Goal: Check status: Check status

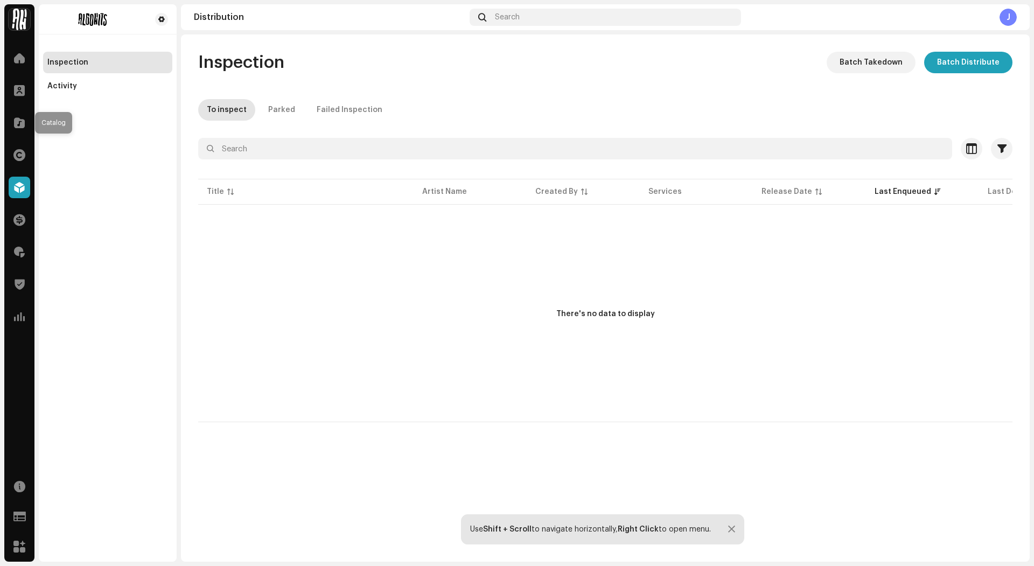
click at [18, 120] on span at bounding box center [19, 122] width 11 height 9
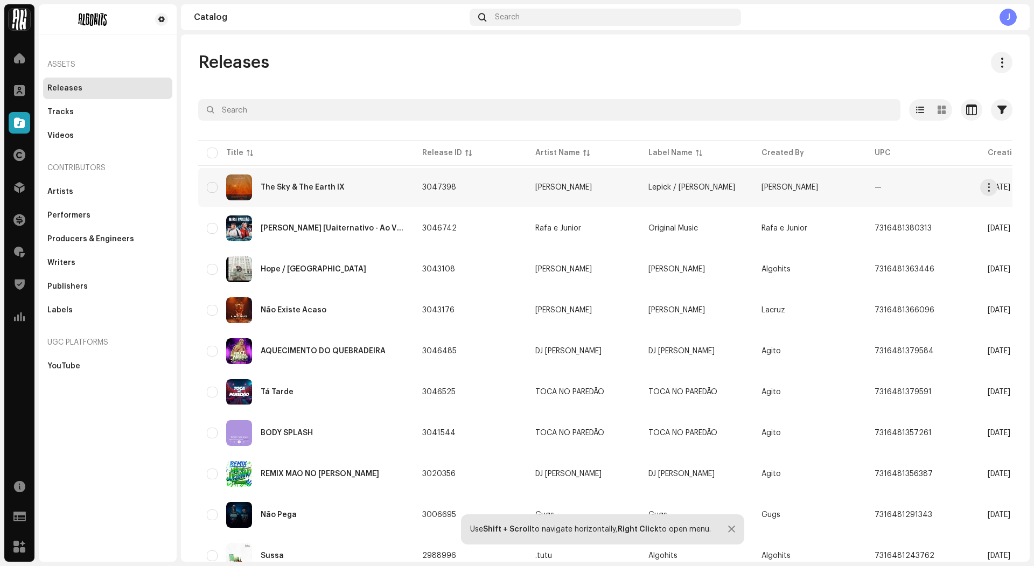
click at [318, 189] on div "The Sky & The Earth IX" at bounding box center [303, 188] width 84 height 8
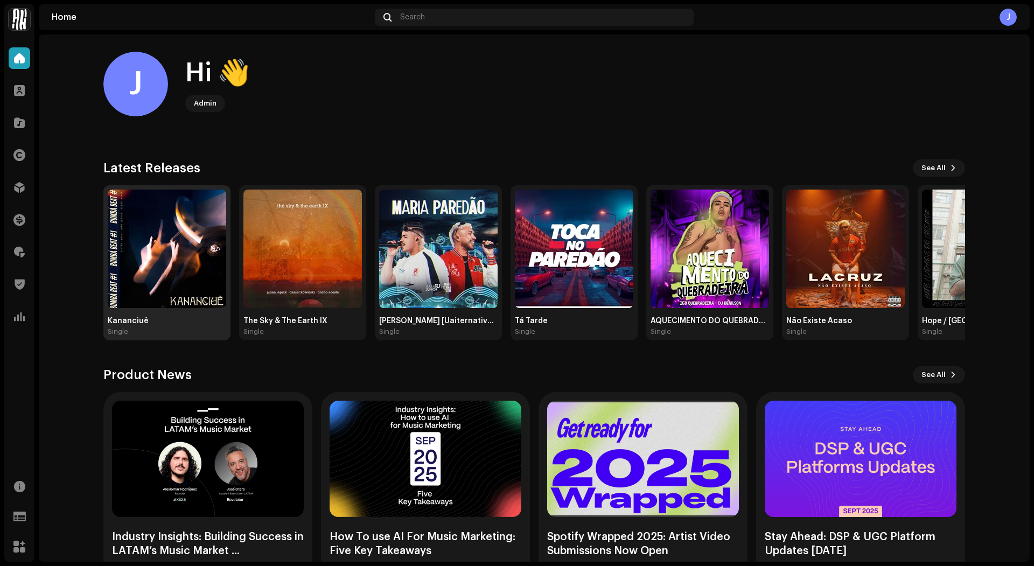
click at [195, 259] on img at bounding box center [167, 249] width 118 height 118
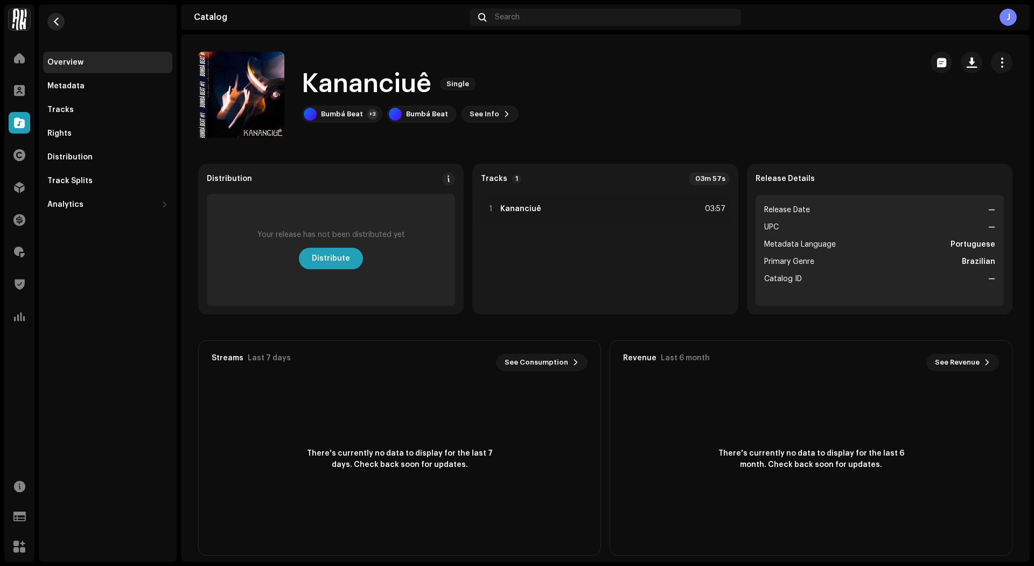
click at [54, 27] on button "button" at bounding box center [55, 21] width 17 height 17
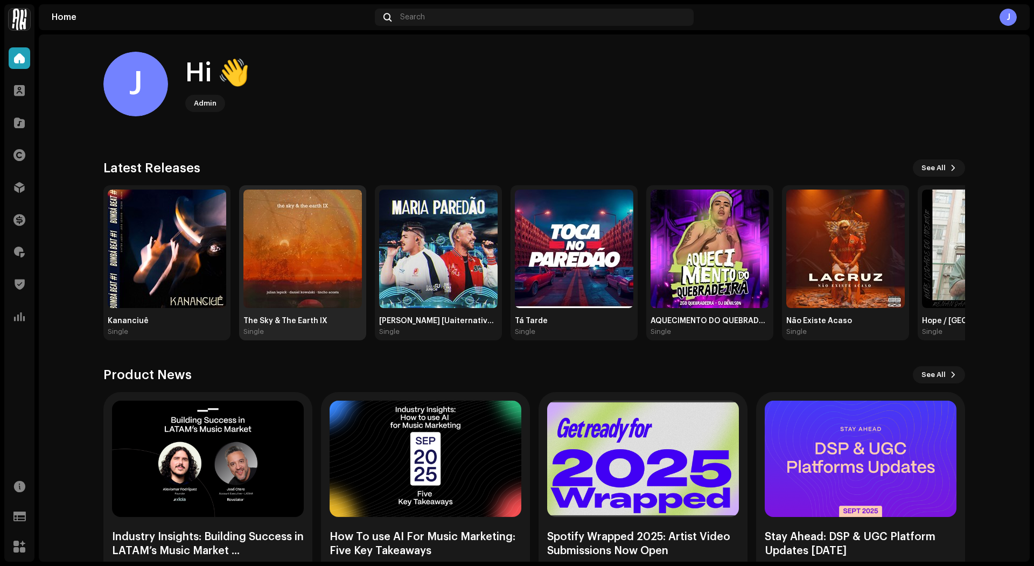
click at [288, 243] on img at bounding box center [302, 249] width 118 height 118
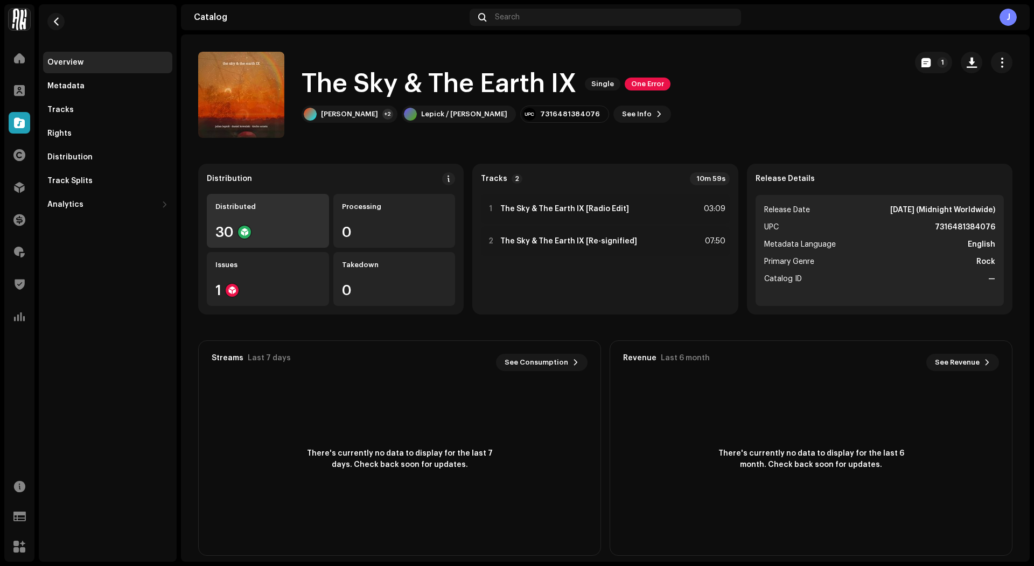
click at [282, 217] on div "Distributed 30" at bounding box center [268, 221] width 122 height 54
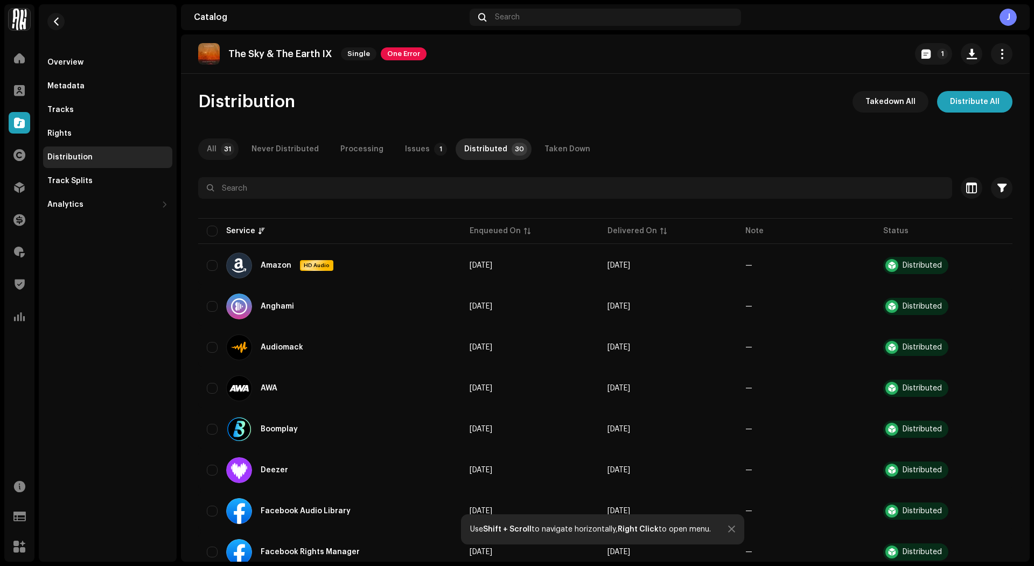
click at [213, 148] on div "All" at bounding box center [212, 149] width 10 height 22
click at [411, 148] on div "Issues" at bounding box center [417, 149] width 25 height 22
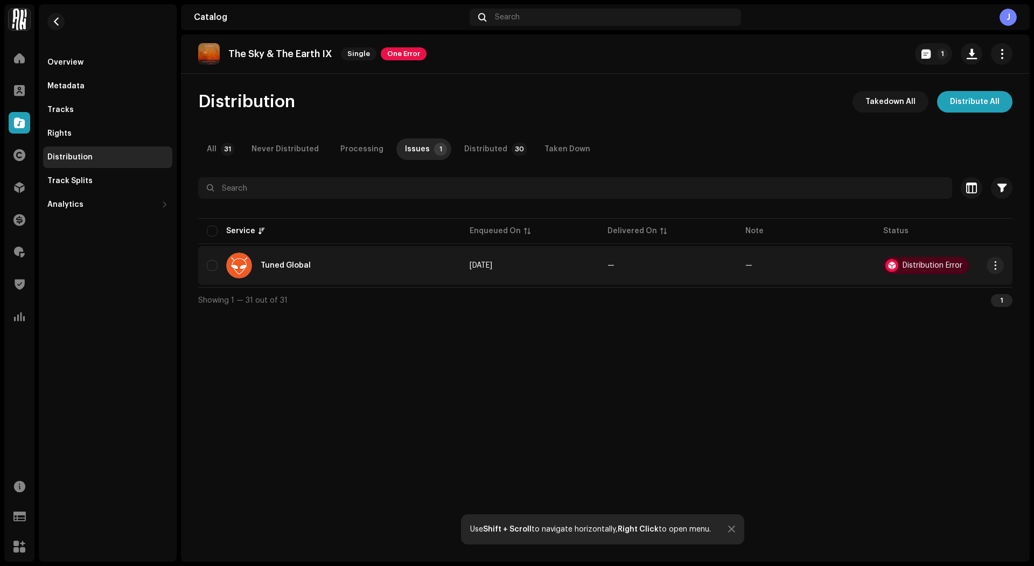
click at [937, 266] on div "Distribution Error" at bounding box center [933, 266] width 60 height 8
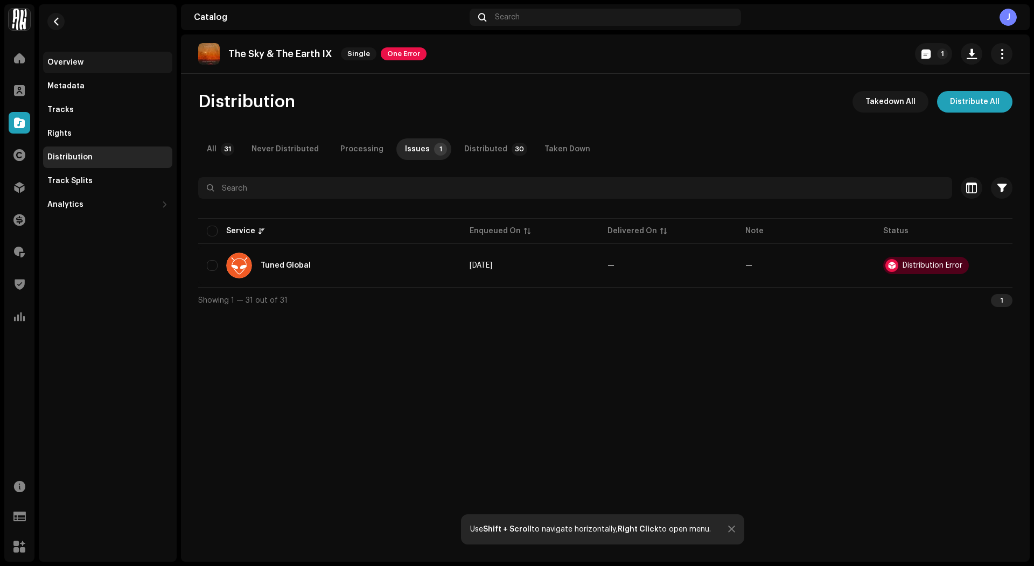
click at [116, 66] on div "Overview" at bounding box center [107, 62] width 121 height 9
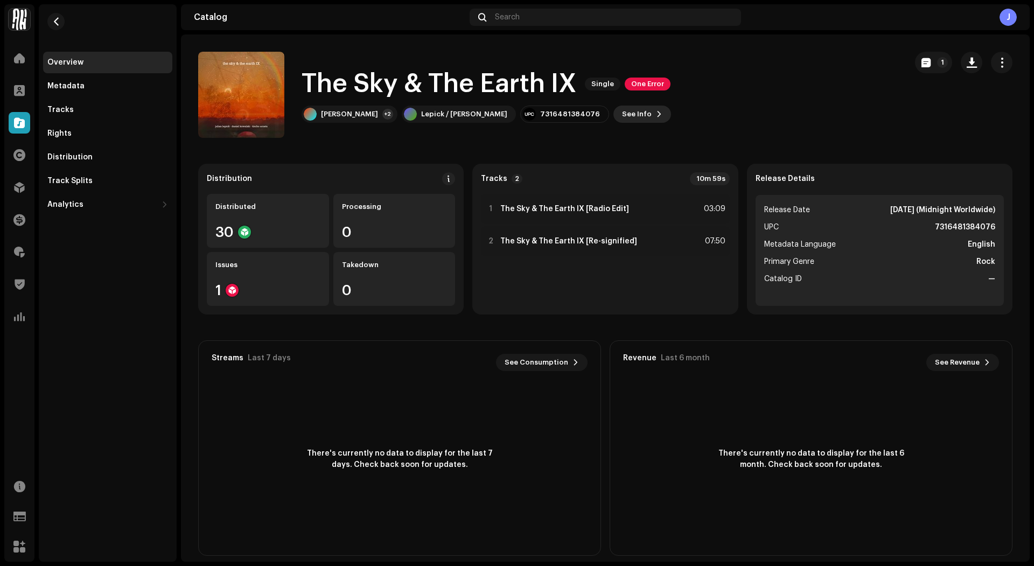
click at [622, 116] on span "See Info" at bounding box center [637, 114] width 30 height 22
click at [805, 150] on div "The Sky & The Earth IX 3047398 Metadata Distribution Metadata Language English …" at bounding box center [517, 283] width 1034 height 566
click at [622, 116] on span "See Info" at bounding box center [637, 114] width 30 height 22
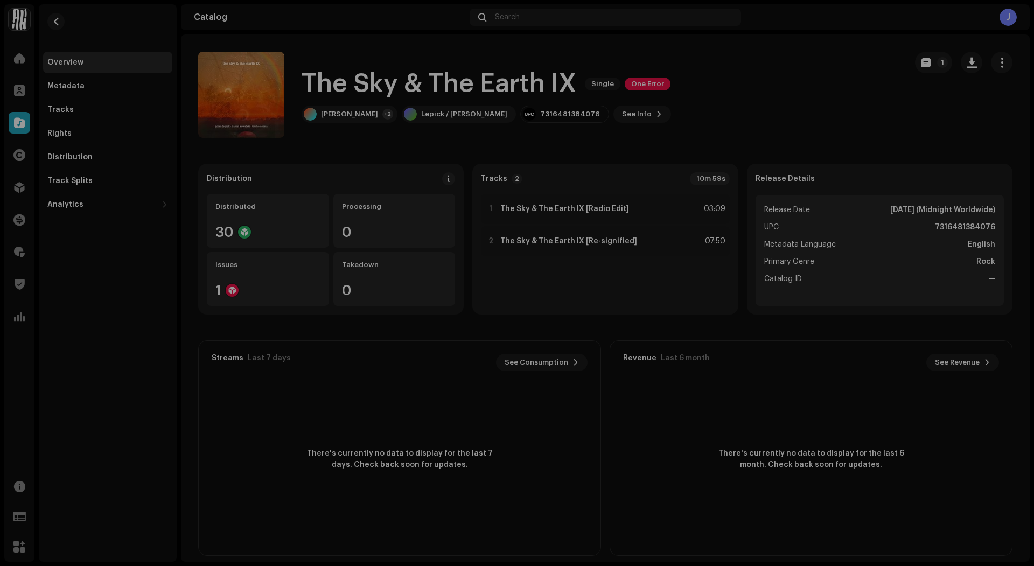
click at [742, 147] on div "The Sky & The Earth IX 3047398 Metadata Distribution Metadata Language English …" at bounding box center [517, 283] width 1034 height 566
